Goal: Information Seeking & Learning: Learn about a topic

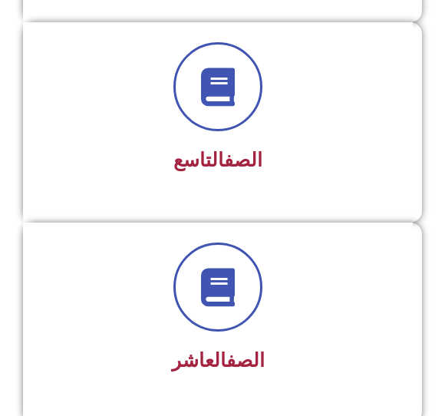
scroll to position [1942, 0]
click at [232, 151] on link "الصف" at bounding box center [243, 160] width 38 height 22
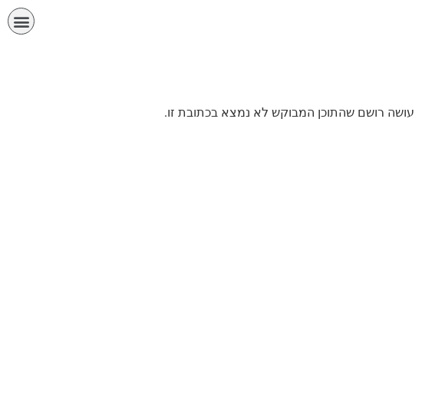
click at [30, 31] on div "תפריט" at bounding box center [21, 21] width 27 height 27
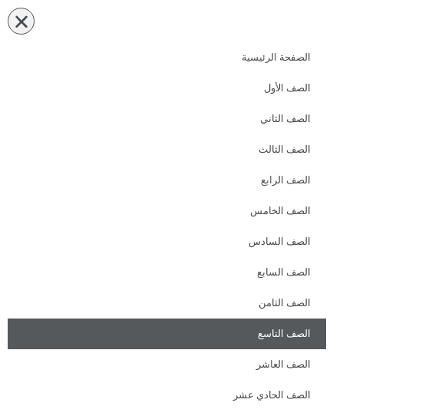
click at [324, 326] on link "الصف التاسع" at bounding box center [167, 333] width 318 height 31
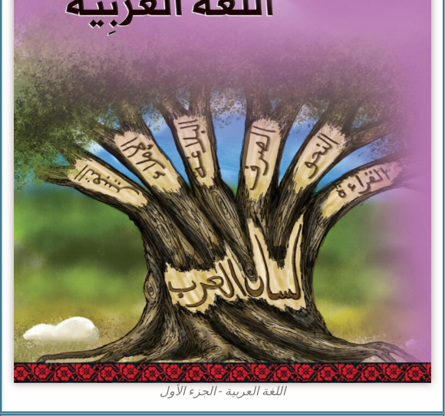
scroll to position [377, 0]
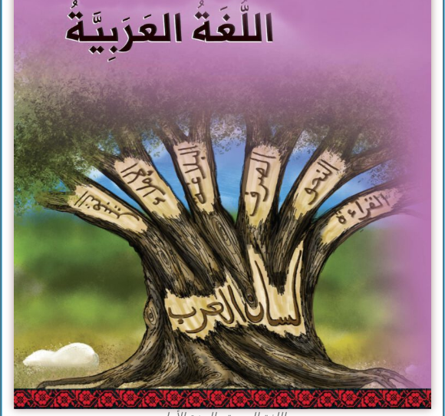
click at [345, 203] on img at bounding box center [222, 151] width 417 height 516
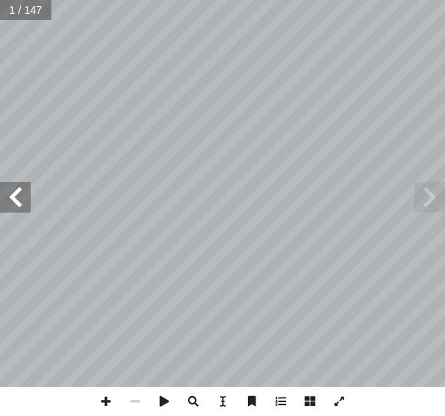
click at [28, 183] on span at bounding box center [15, 197] width 31 height 31
click at [29, 196] on span at bounding box center [15, 197] width 31 height 31
click at [28, 210] on span at bounding box center [15, 197] width 31 height 31
click at [28, 206] on span at bounding box center [15, 197] width 31 height 31
click at [24, 184] on span at bounding box center [15, 197] width 31 height 31
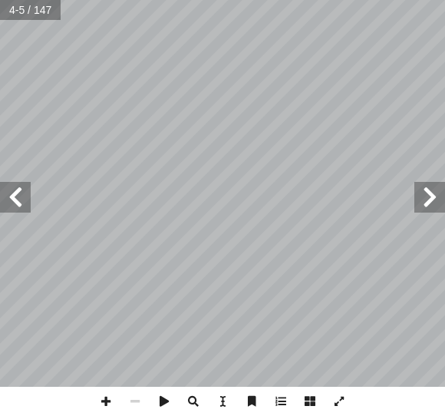
click at [21, 207] on span at bounding box center [15, 197] width 31 height 31
click at [24, 197] on span at bounding box center [15, 197] width 31 height 31
click at [28, 197] on span at bounding box center [15, 197] width 31 height 31
click at [26, 206] on span at bounding box center [15, 197] width 31 height 31
click at [13, 200] on span at bounding box center [15, 197] width 31 height 31
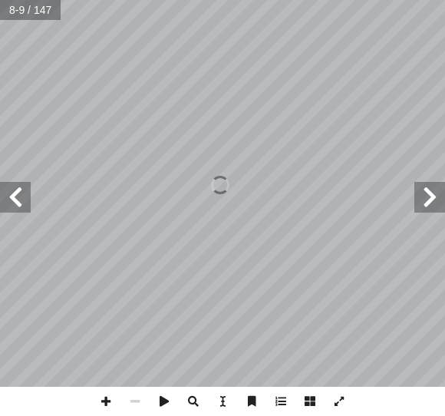
click at [25, 198] on span at bounding box center [15, 197] width 31 height 31
click at [27, 202] on span at bounding box center [15, 197] width 31 height 31
click at [26, 206] on span at bounding box center [15, 197] width 31 height 31
click at [438, 200] on span at bounding box center [429, 197] width 31 height 31
click at [29, 211] on span at bounding box center [15, 197] width 31 height 31
